Goal: Find specific page/section: Find specific page/section

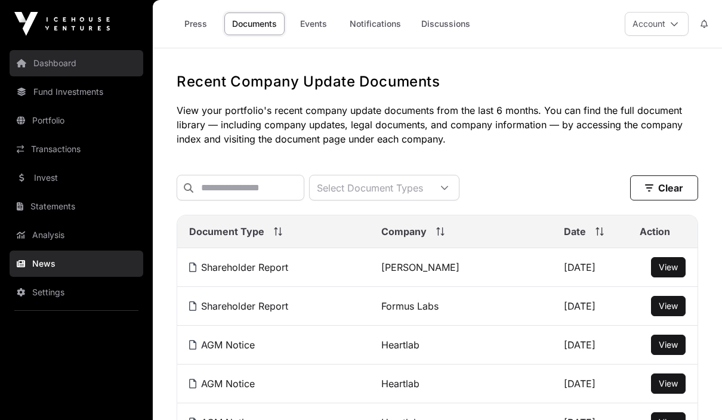
click at [39, 57] on link "Dashboard" at bounding box center [77, 63] width 134 height 26
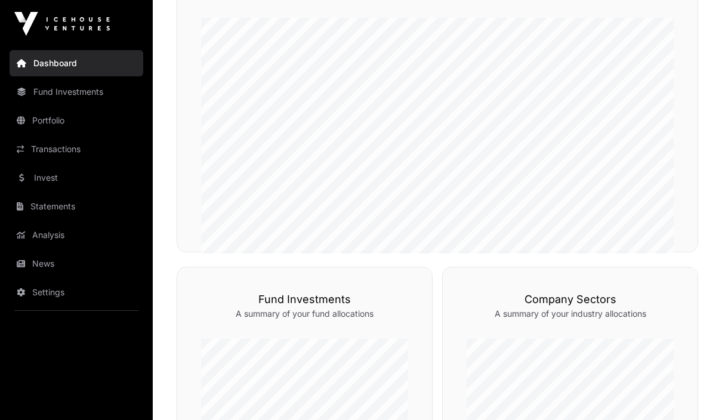
scroll to position [230, 0]
click at [41, 91] on link "Fund Investments" at bounding box center [77, 92] width 134 height 26
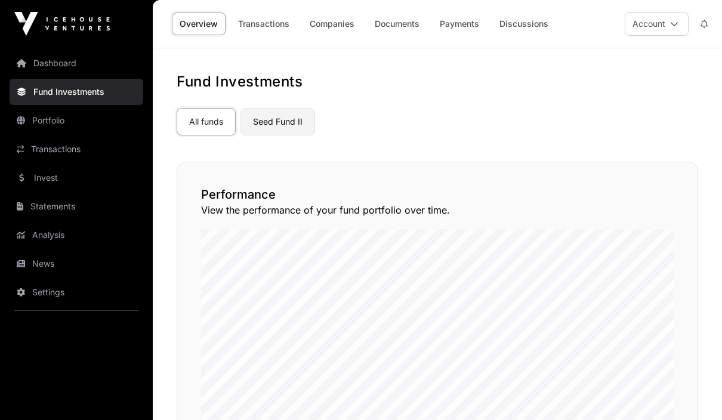
click at [285, 130] on link "Seed Fund II" at bounding box center [277, 121] width 75 height 27
click at [282, 128] on link "Seed Fund II" at bounding box center [277, 121] width 75 height 27
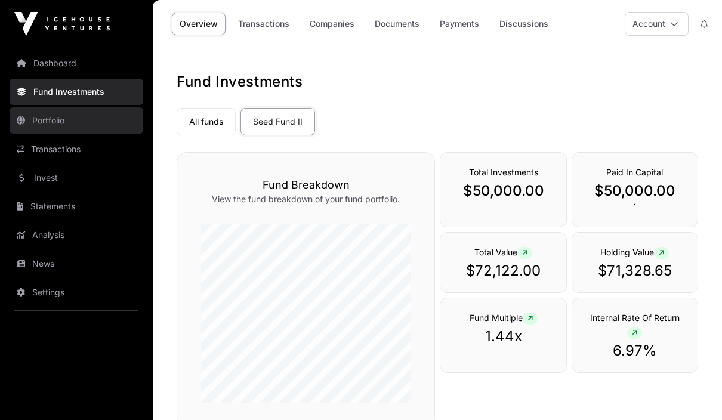
click at [33, 119] on link "Portfolio" at bounding box center [77, 120] width 134 height 26
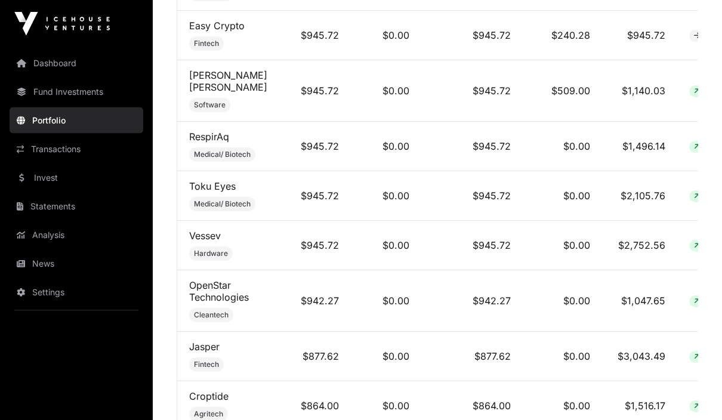
scroll to position [1257, 0]
